Goal: Information Seeking & Learning: Learn about a topic

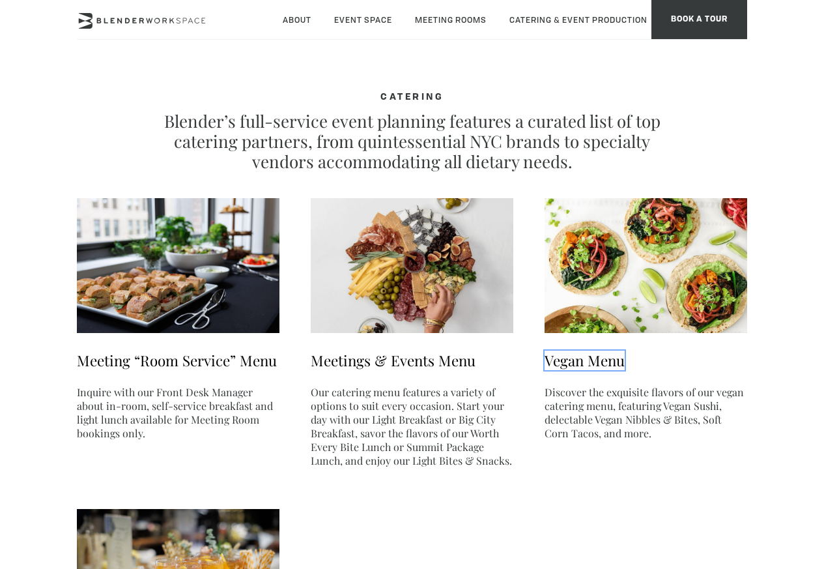
click at [584, 360] on link "Vegan Menu" at bounding box center [585, 361] width 80 height 20
